Goal: Understand process/instructions: Learn how to perform a task or action

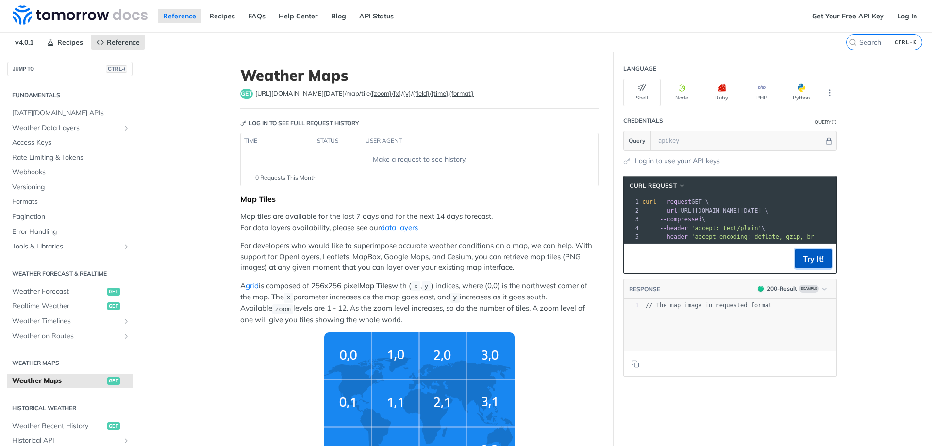
click at [799, 268] on button "Try It!" at bounding box center [813, 258] width 36 height 19
click at [539, 197] on div "Map Tiles" at bounding box center [419, 199] width 358 height 10
click at [353, 390] on img "Tiles Zoom Level" at bounding box center [419, 403] width 190 height 142
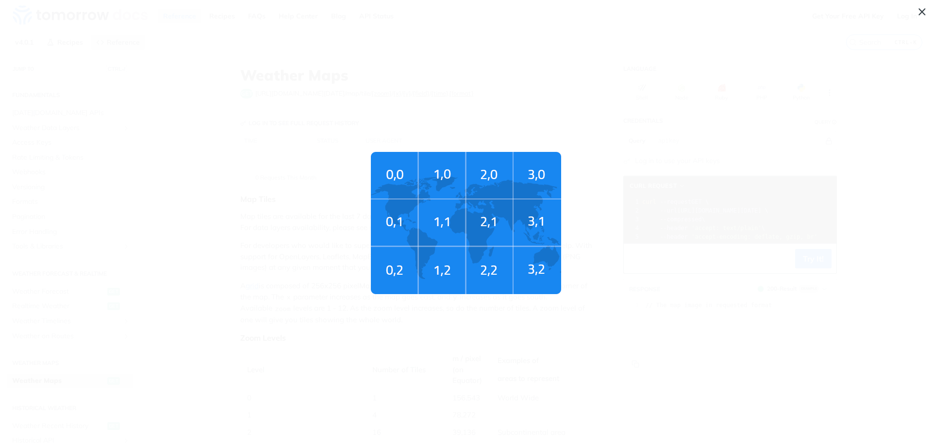
click at [391, 231] on img "Tiles Zoom Level" at bounding box center [466, 223] width 190 height 142
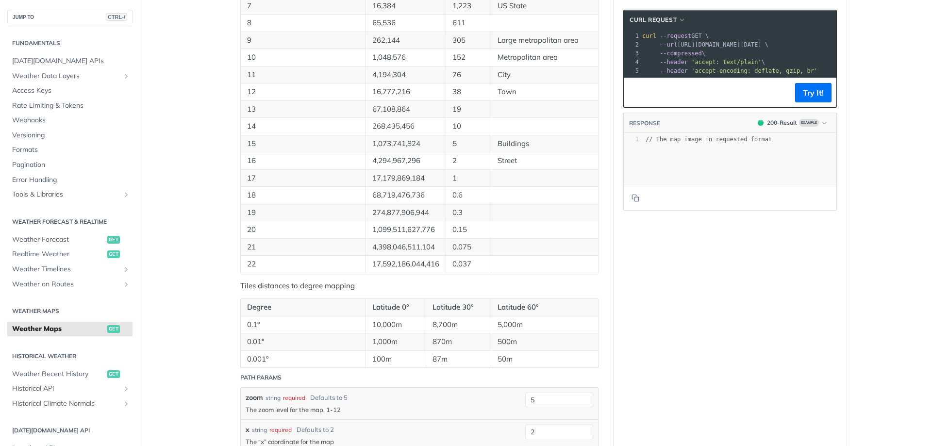
scroll to position [679, 0]
type textarea "map image in requested f"
drag, startPoint x: 669, startPoint y: 150, endPoint x: 743, endPoint y: 147, distance: 74.3
click at [743, 144] on pre "// The map image in requested format" at bounding box center [743, 139] width 200 height 8
click at [743, 143] on span "// The map image in requested format" at bounding box center [708, 139] width 126 height 7
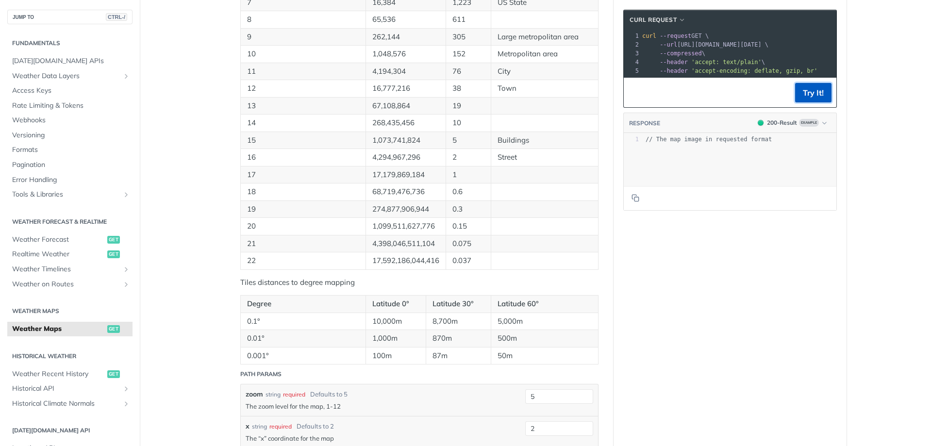
click at [795, 101] on button "Try It!" at bounding box center [813, 92] width 36 height 19
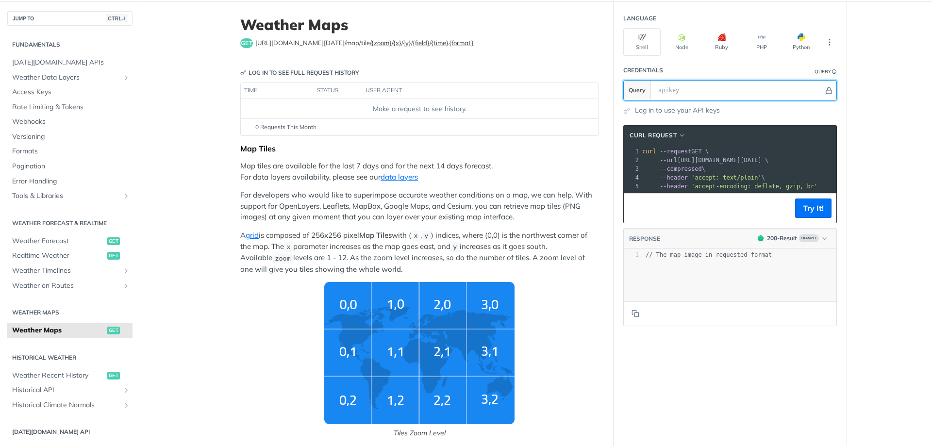
scroll to position [0, 0]
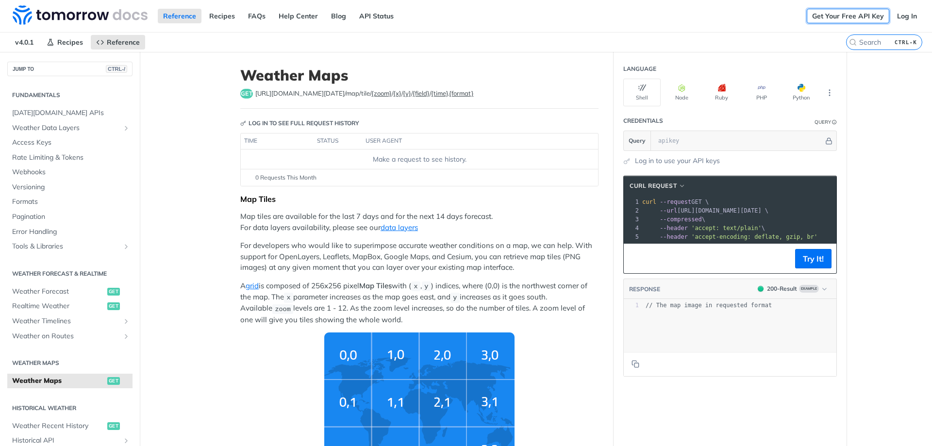
click at [833, 16] on link "Get Your Free API Key" at bounding box center [847, 16] width 82 height 15
